Goal: Find specific page/section: Find specific page/section

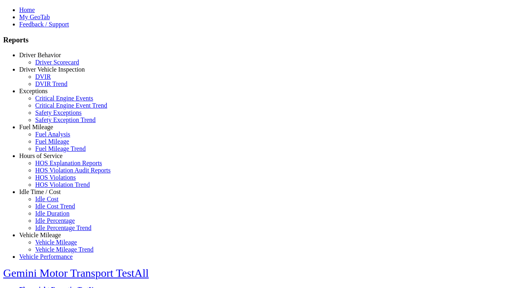
click at [46, 94] on link "Exceptions" at bounding box center [33, 91] width 28 height 7
click at [52, 109] on link "Critical Engine Event Trend" at bounding box center [71, 105] width 72 height 7
select select
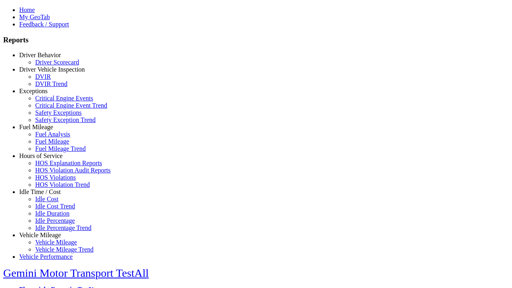
select select
